Goal: Task Accomplishment & Management: Manage account settings

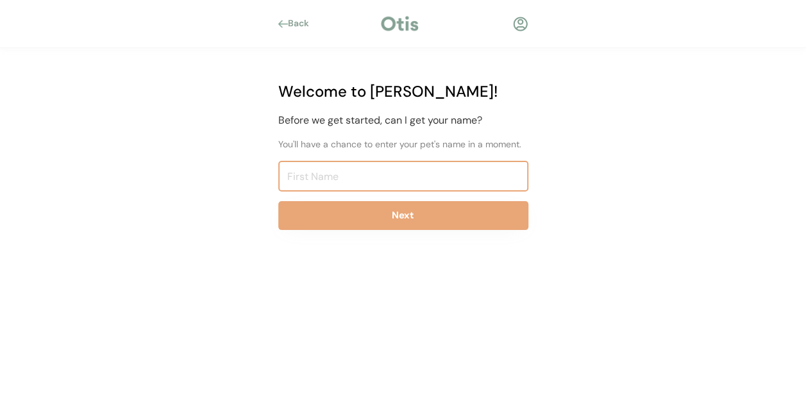
click at [419, 174] on input "input" at bounding box center [403, 176] width 250 height 31
paste input "scott@otisforpets.com"
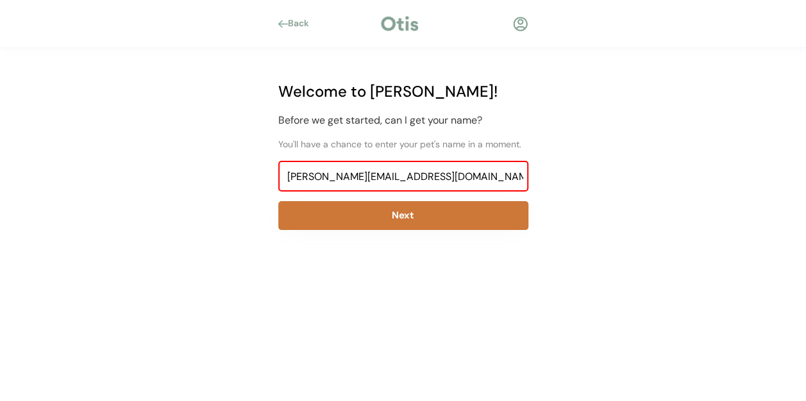
type input "scott@otisforpets.com"
click at [400, 217] on button "Next" at bounding box center [403, 215] width 250 height 29
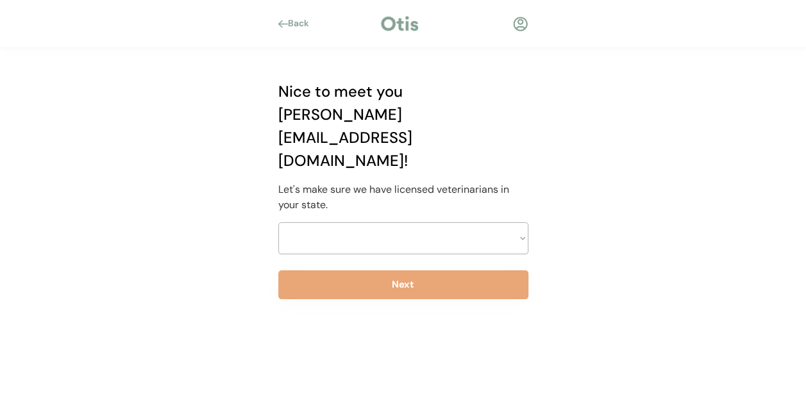
select select ""PLACEHOLDER_1427118222253""
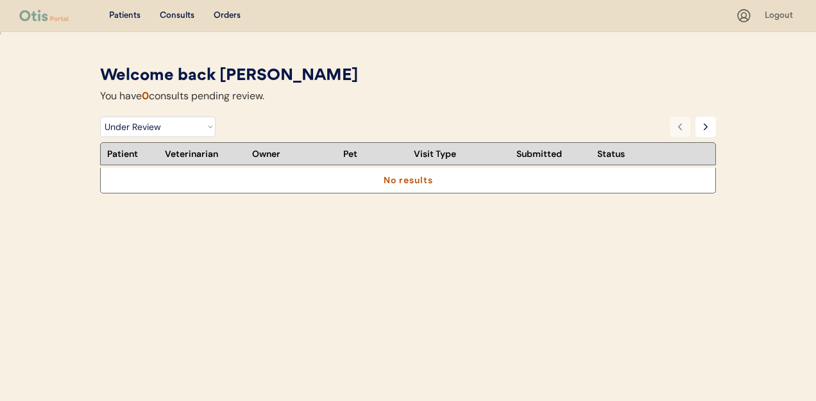
click at [176, 17] on div "Consults" at bounding box center [177, 16] width 35 height 13
click at [175, 134] on select "Filter by Status Pending Photos Under Review Pending Video Call Video Call Sche…" at bounding box center [157, 127] width 115 height 21
click at [100, 117] on select "Filter by Status Pending Photos Under Review Pending Video Call Video Call Sche…" at bounding box center [157, 127] width 115 height 21
click at [181, 131] on select "Filter by Status Pending Photos Under Review Pending Video Call Video Call Sche…" at bounding box center [157, 127] width 115 height 21
click at [100, 117] on select "Filter by Status Pending Photos Under Review Pending Video Call Video Call Sche…" at bounding box center [157, 127] width 115 height 21
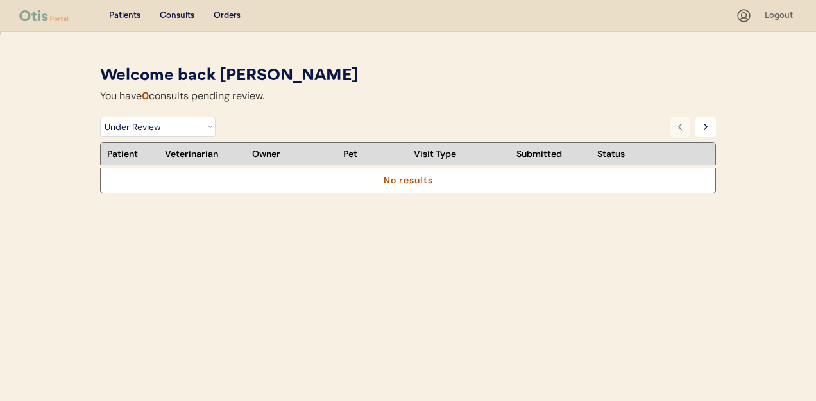
click at [593, 83] on div "Welcome back Scott" at bounding box center [408, 76] width 616 height 24
click at [170, 127] on select "Filter by Status Pending Photos Under Review Pending Video Call Video Call Sche…" at bounding box center [157, 127] width 115 height 21
select select ""video_call_scheduled""
click at [100, 117] on select "Filter by Status Pending Photos Under Review Pending Video Call Video Call Sche…" at bounding box center [157, 127] width 115 height 21
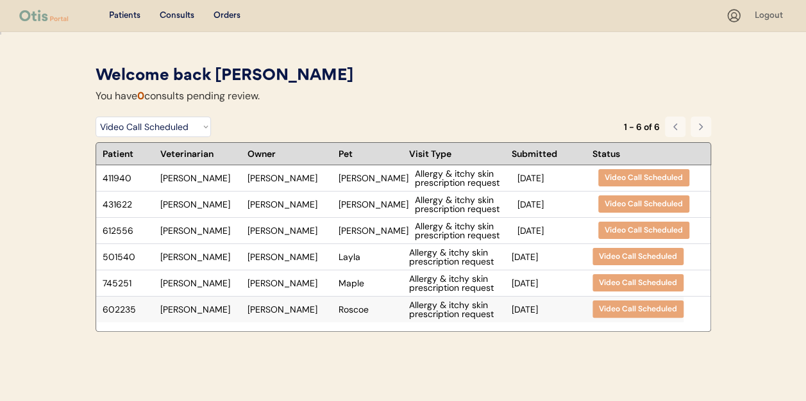
click at [262, 305] on div "Jan Proctor" at bounding box center [289, 309] width 85 height 9
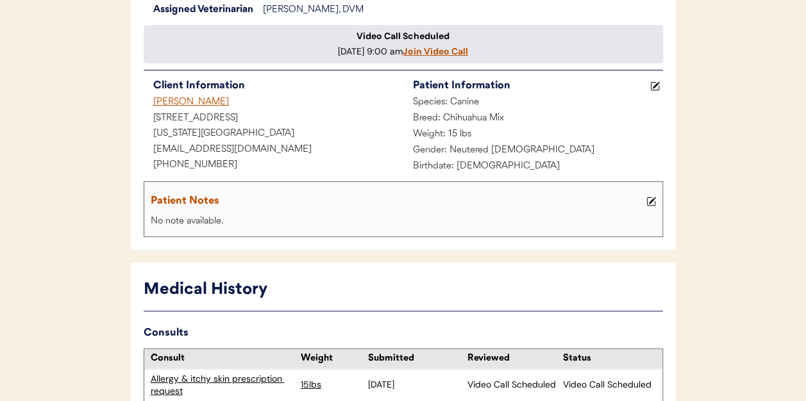
scroll to position [137, 0]
